Goal: Find specific page/section: Find specific page/section

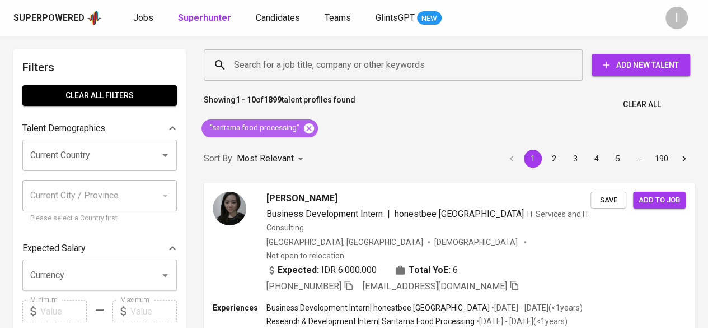
click at [308, 125] on icon at bounding box center [309, 128] width 10 height 10
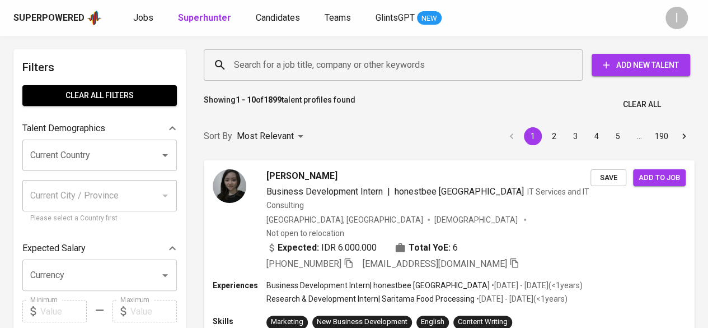
click at [285, 70] on input "Search for a job title, company or other keywords" at bounding box center [396, 64] width 330 height 21
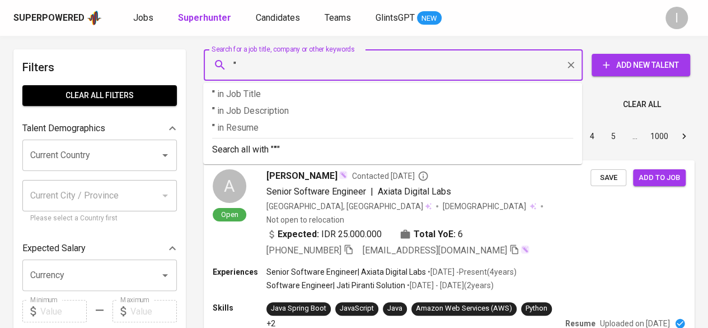
paste input "[PERSON_NAME]"
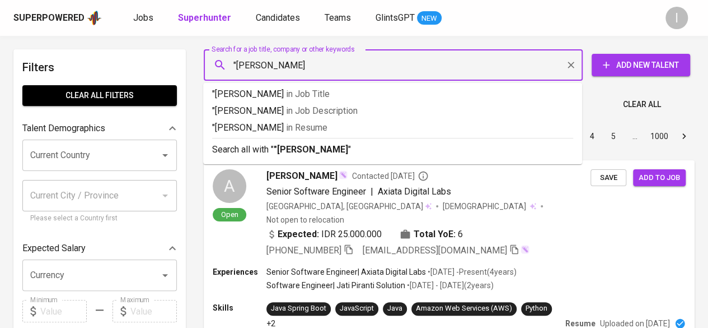
type input ""[PERSON_NAME]""
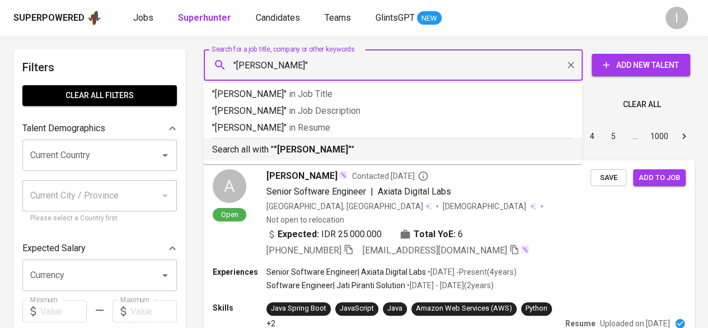
click at [298, 144] on b ""[PERSON_NAME]"" at bounding box center [313, 149] width 78 height 11
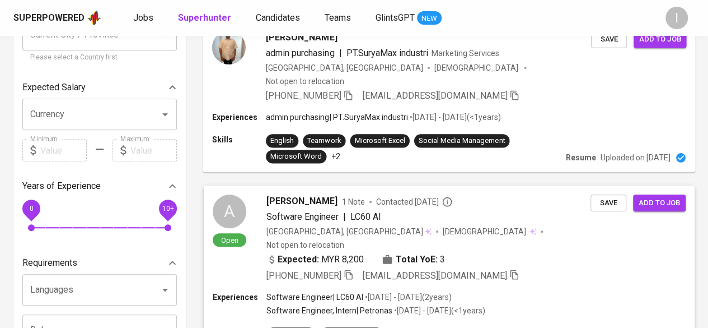
scroll to position [147, 0]
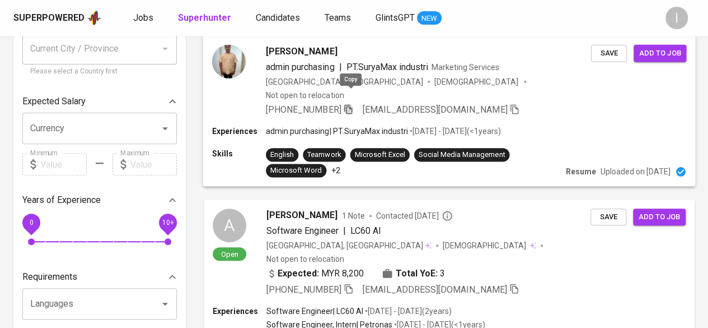
click at [351, 104] on icon "button" at bounding box center [348, 109] width 10 height 10
click at [352, 104] on icon "button" at bounding box center [348, 109] width 10 height 10
